Goal: Information Seeking & Learning: Learn about a topic

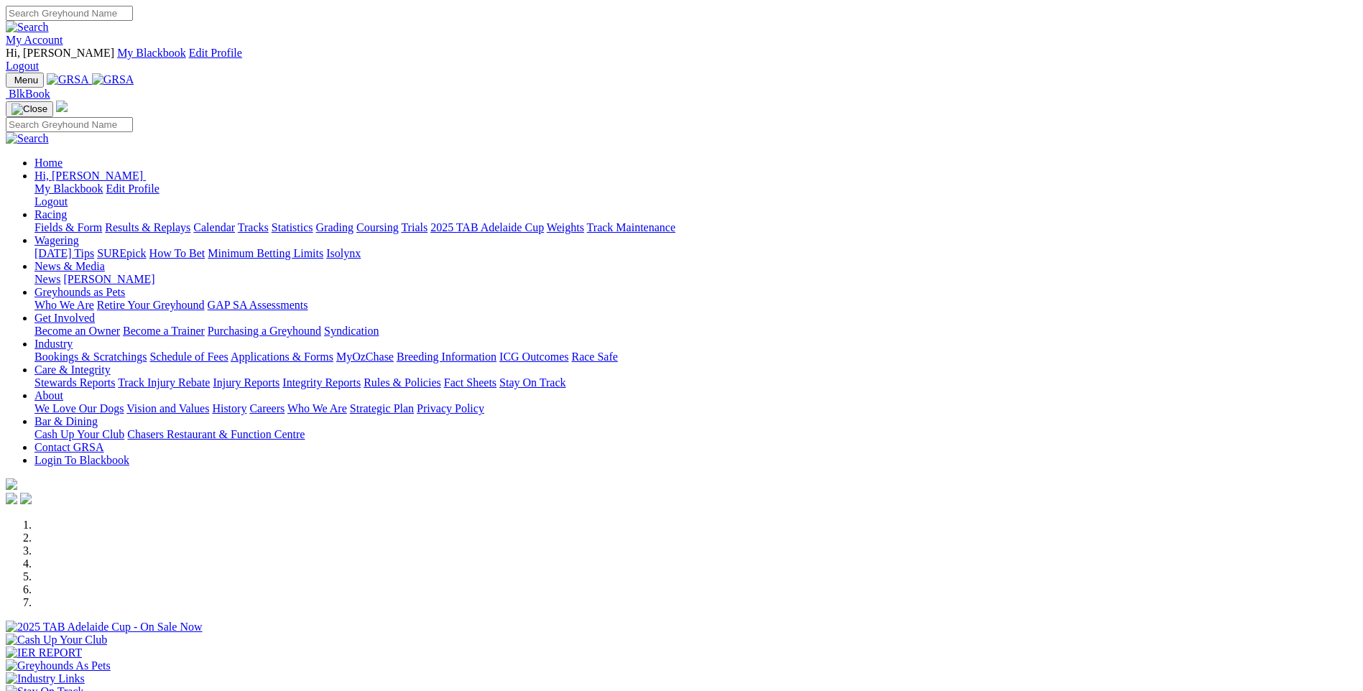
click at [73, 338] on link "Industry" at bounding box center [53, 344] width 38 height 12
click at [60, 273] on link "News" at bounding box center [47, 279] width 26 height 12
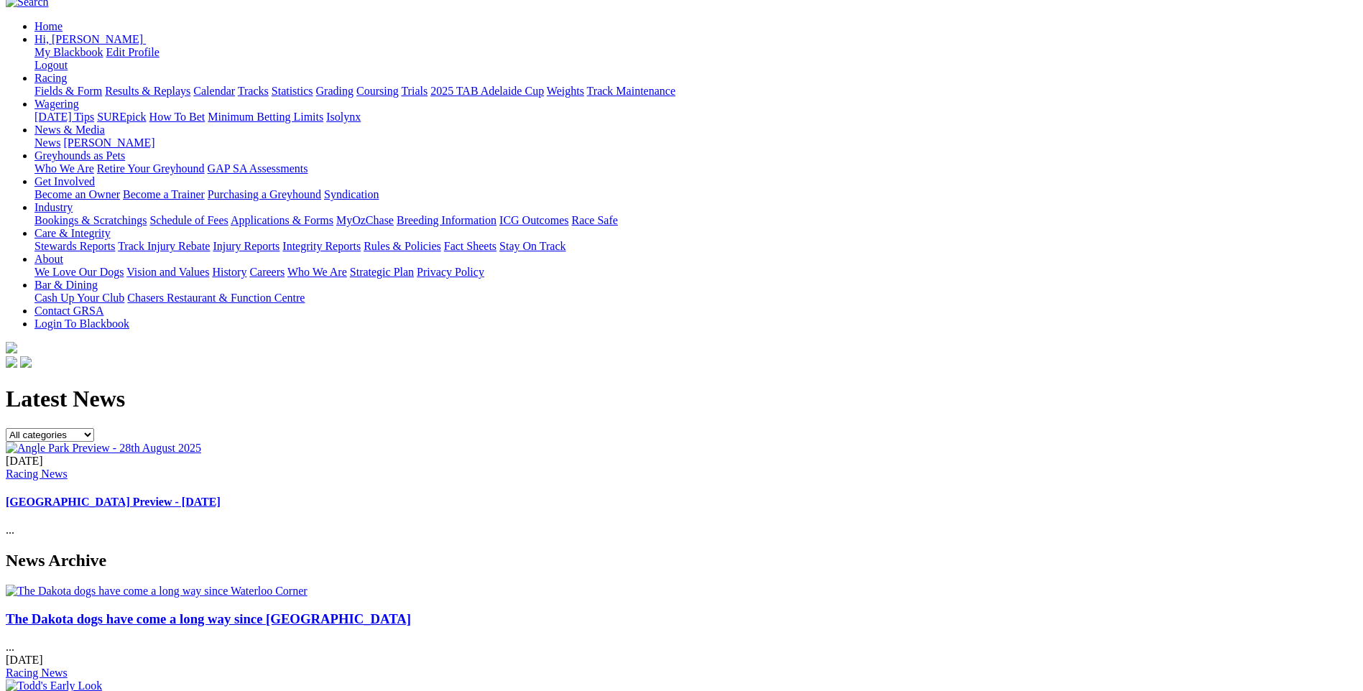
scroll to position [144, 0]
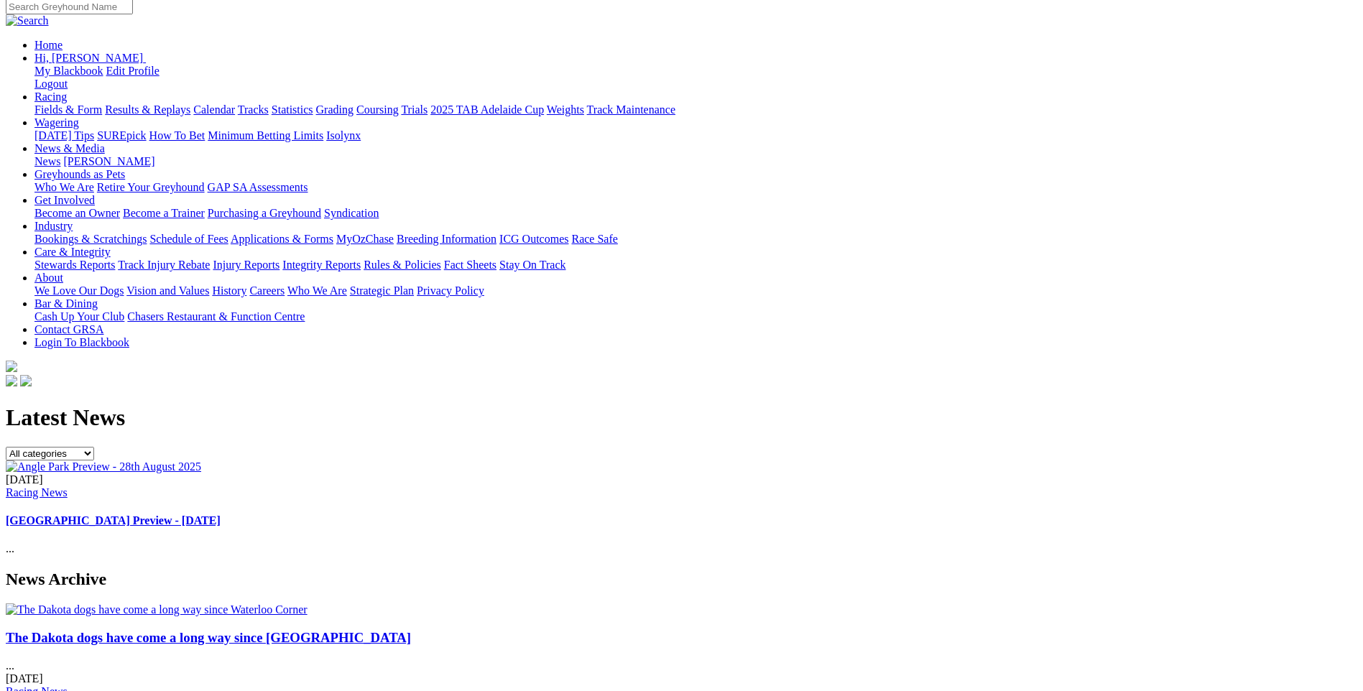
click at [251, 630] on link "The Dakota dogs have come a long way since [GEOGRAPHIC_DATA]" at bounding box center [208, 637] width 405 height 15
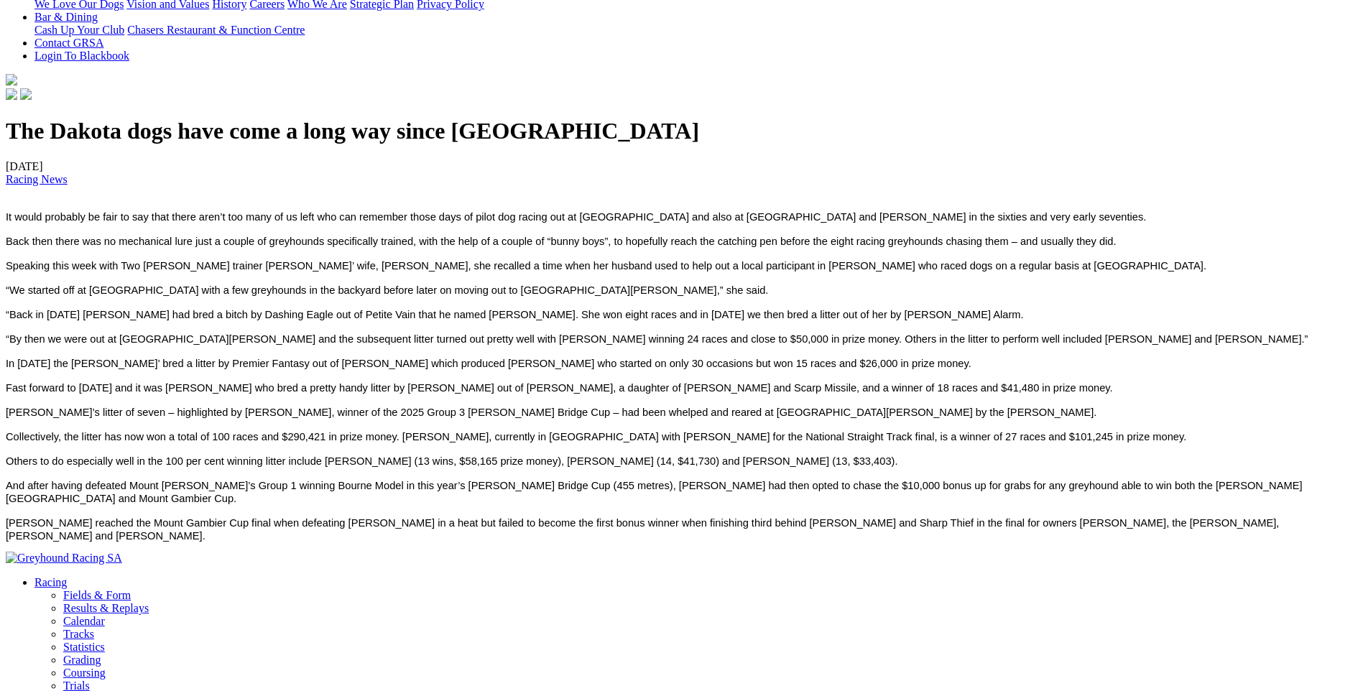
scroll to position [431, 0]
drag, startPoint x: 636, startPoint y: 352, endPoint x: 688, endPoint y: 353, distance: 51.7
click at [688, 381] on span "Fast forward to October 2022 and it was Stagg who bred a pretty handy litter by…" at bounding box center [559, 386] width 1107 height 11
copy span "Dakota Roxy"
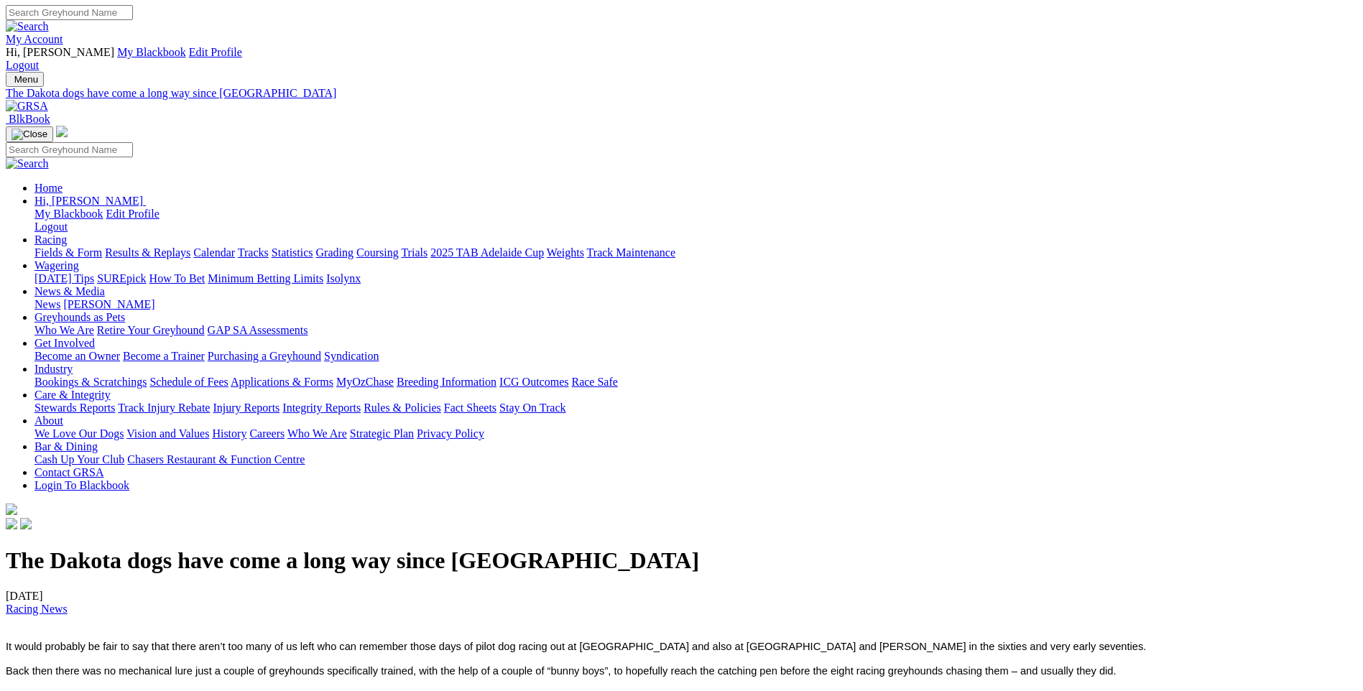
scroll to position [0, 0]
